Goal: Find contact information: Find contact information

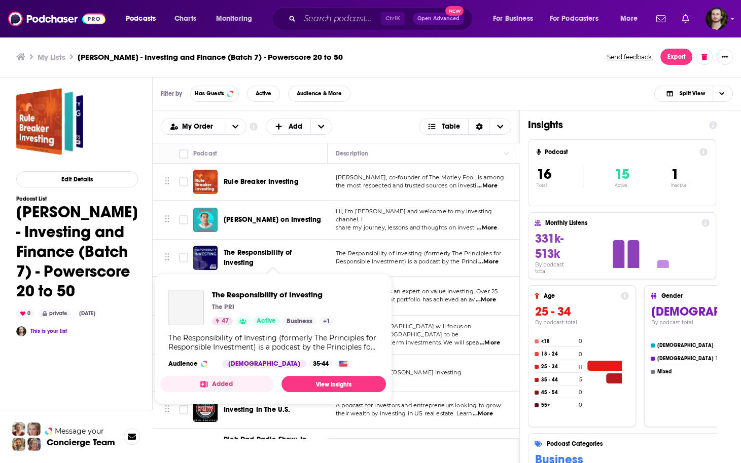
click at [275, 256] on span "The Responsibility of Investing" at bounding box center [258, 257] width 68 height 19
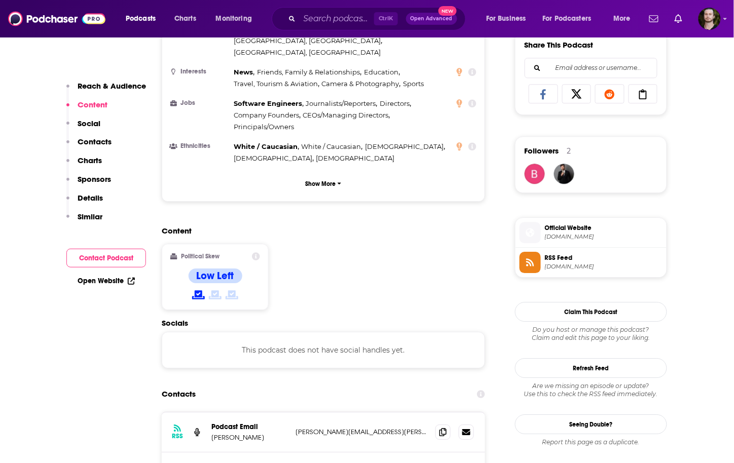
scroll to position [730, 0]
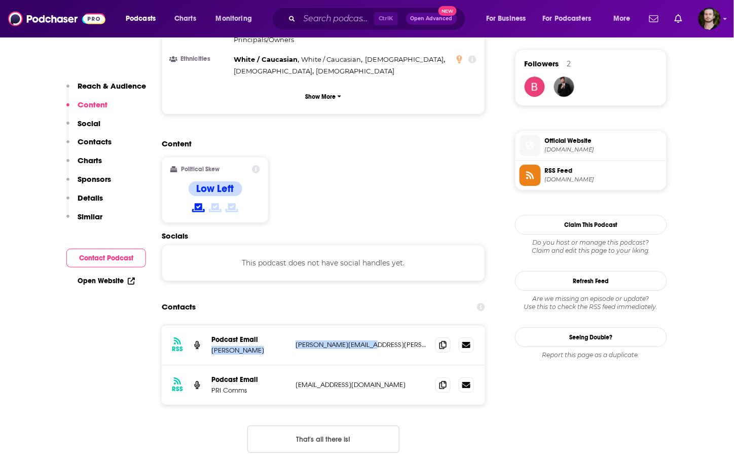
drag, startPoint x: 287, startPoint y: 278, endPoint x: 390, endPoint y: 295, distance: 104.7
click at [390, 326] on div "RSS Podcast Email Ruth Wallis Ruth.Wallis@unpri.org Ruth.Wallis@unpri.org" at bounding box center [324, 346] width 324 height 40
click at [361, 326] on div "RSS Podcast Email Ruth Wallis Ruth.Wallis@unpri.org Ruth.Wallis@unpri.org" at bounding box center [324, 346] width 324 height 40
drag, startPoint x: 293, startPoint y: 285, endPoint x: 362, endPoint y: 286, distance: 68.5
click at [362, 326] on div "RSS Podcast Email Ruth Wallis Ruth.Wallis@unpri.org Ruth.Wallis@unpri.org" at bounding box center [324, 346] width 324 height 40
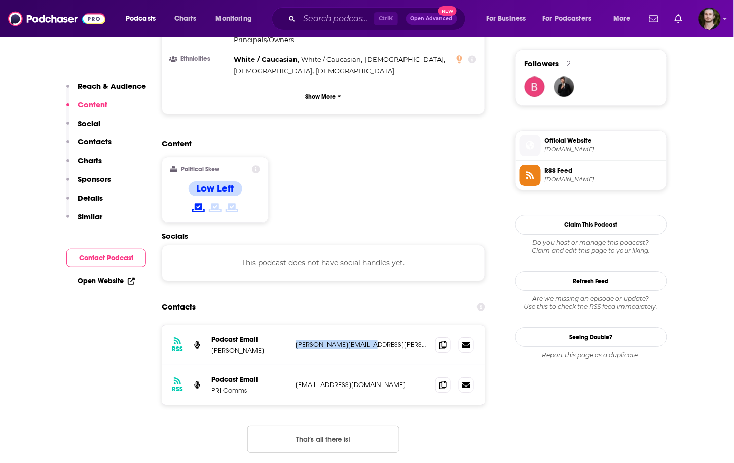
copy p "Ruth.Wallis@unpri.org"
